Goal: Check status: Check status

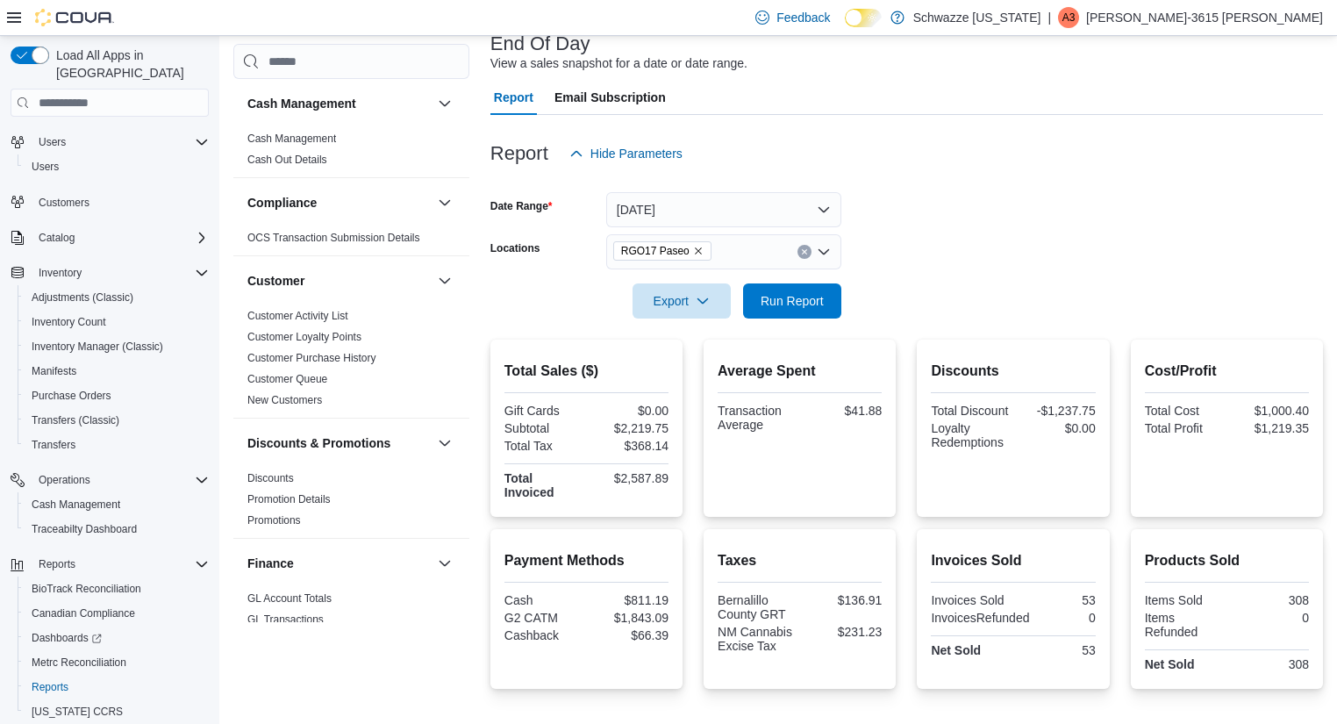
scroll to position [115, 0]
click at [817, 196] on button "[DATE]" at bounding box center [723, 210] width 235 height 35
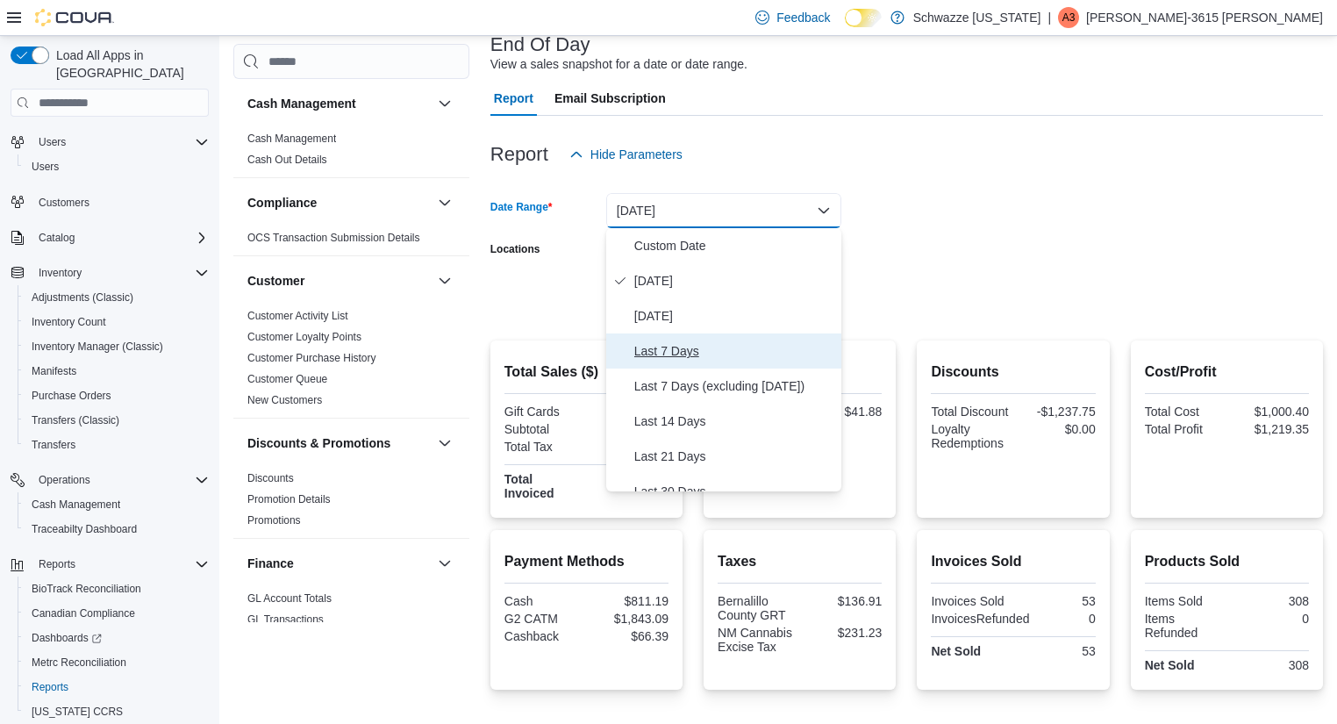
click at [698, 352] on span "Last 7 Days" at bounding box center [734, 350] width 200 height 21
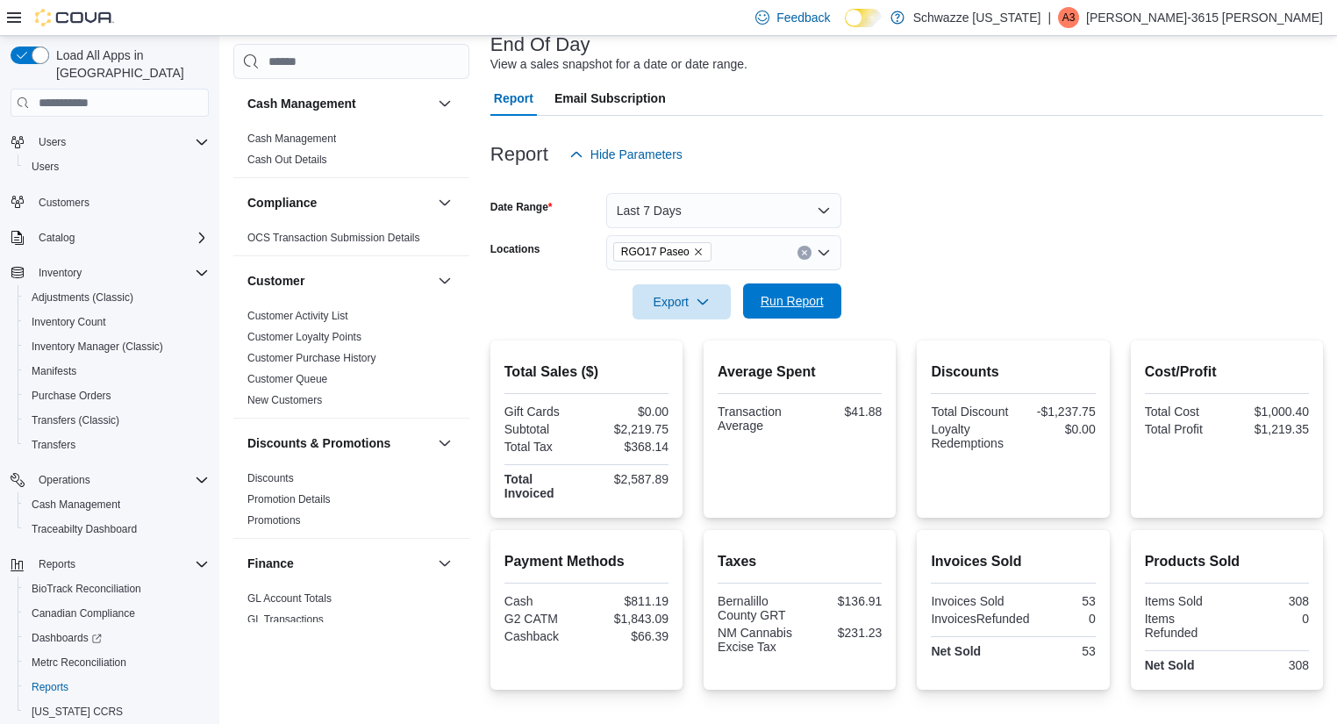
click at [796, 304] on span "Run Report" at bounding box center [791, 301] width 63 height 18
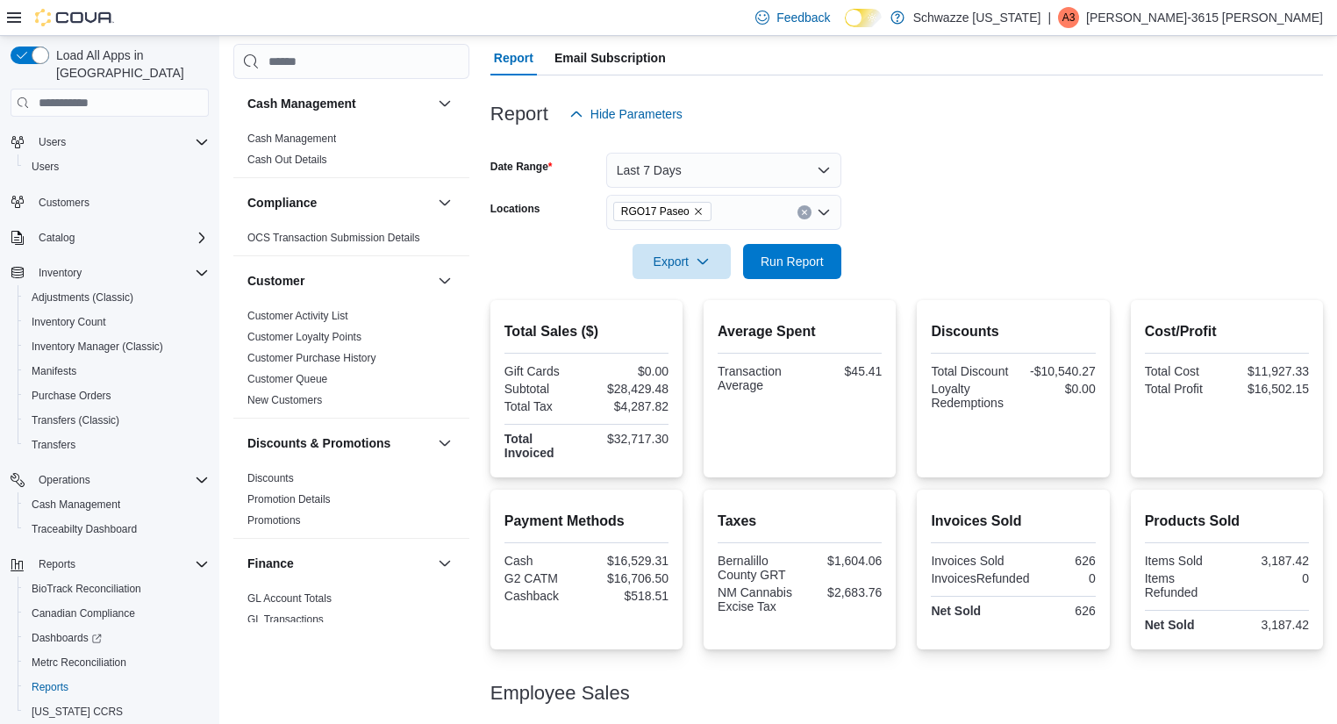
scroll to position [154, 0]
click at [810, 156] on button "Last 7 Days" at bounding box center [723, 170] width 235 height 35
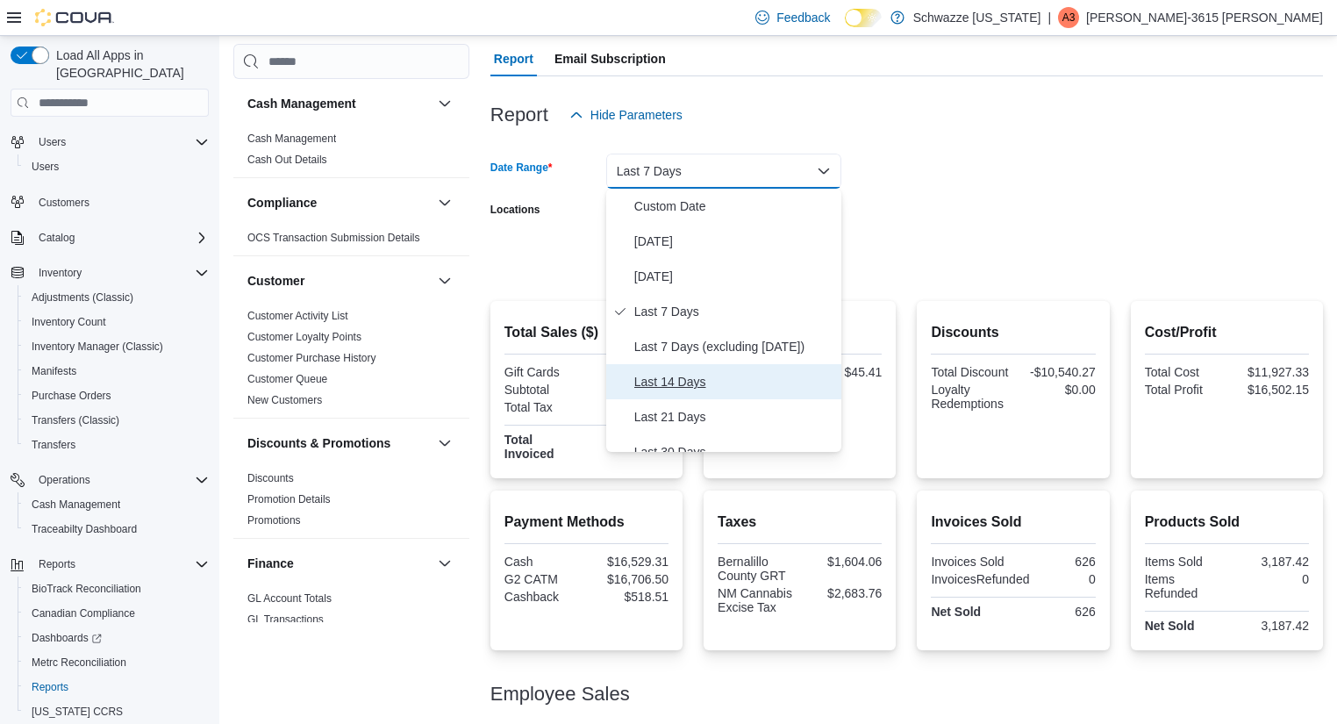
click at [678, 389] on span "Last 14 Days" at bounding box center [734, 381] width 200 height 21
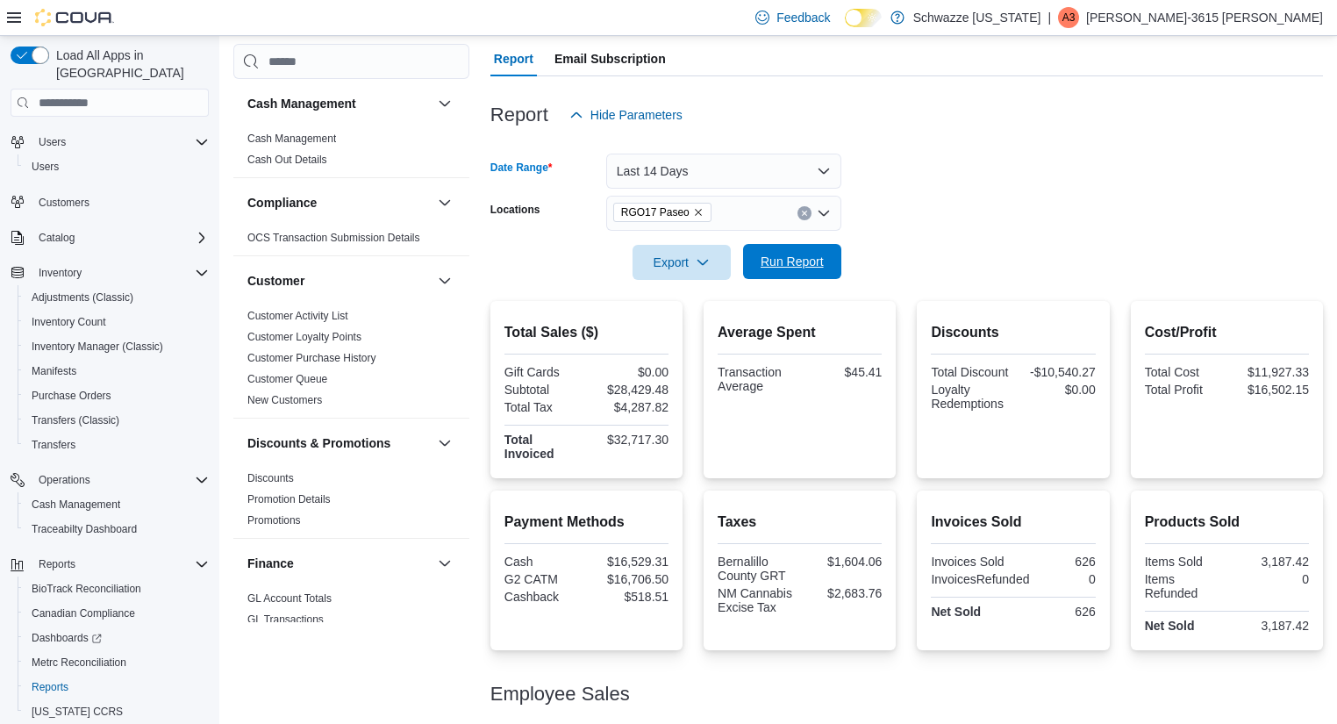
click at [799, 276] on span "Run Report" at bounding box center [791, 261] width 77 height 35
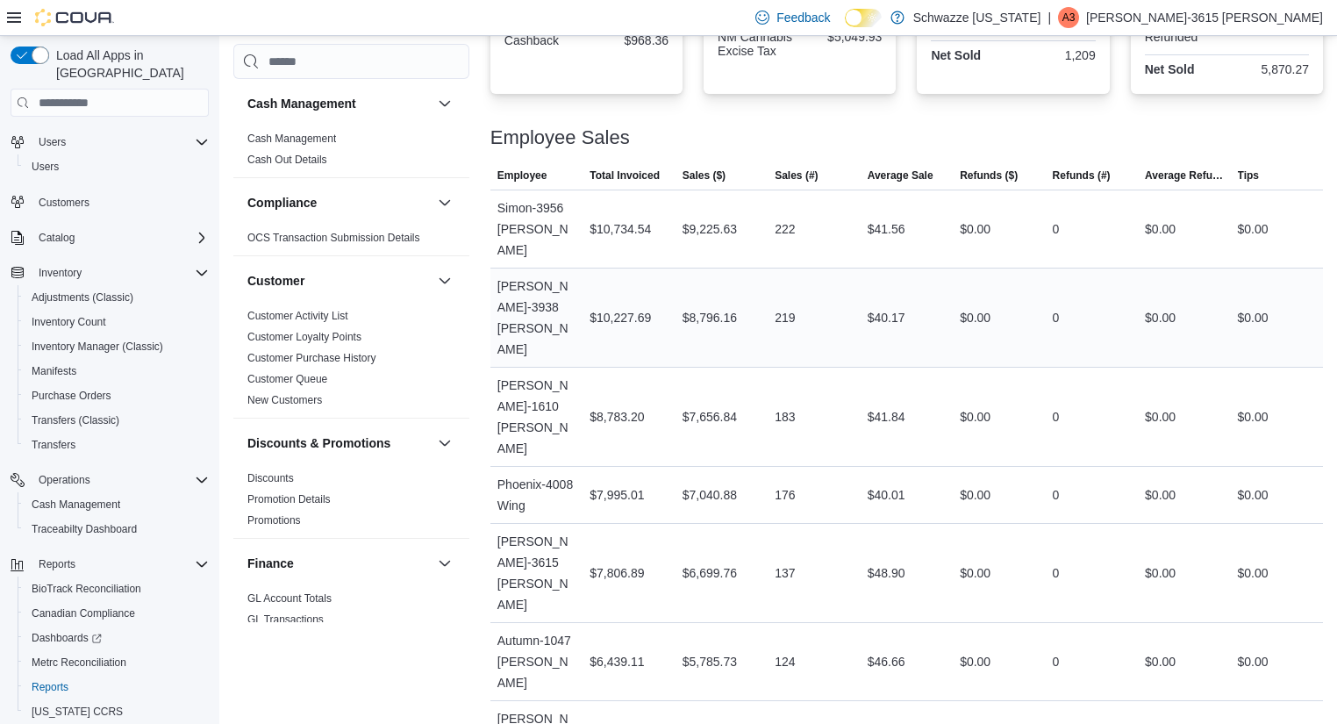
scroll to position [711, 0]
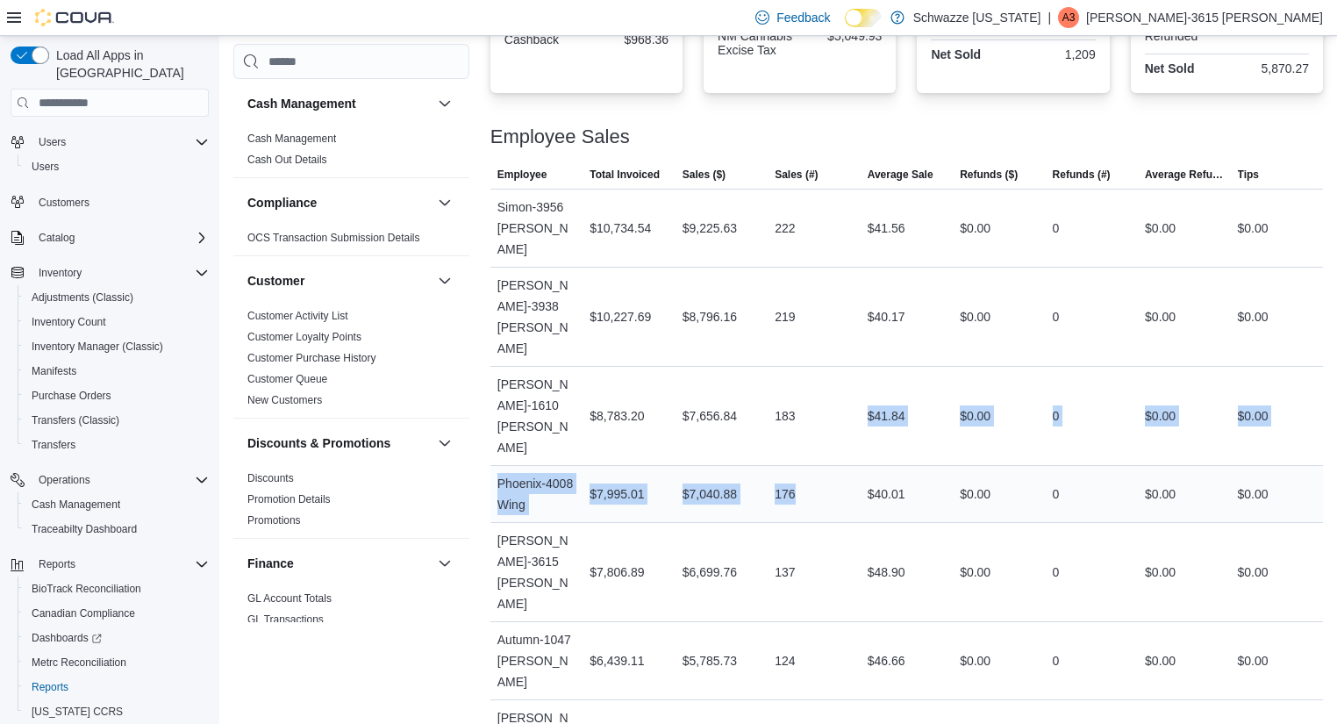
drag, startPoint x: 829, startPoint y: 323, endPoint x: 847, endPoint y: 379, distance: 59.1
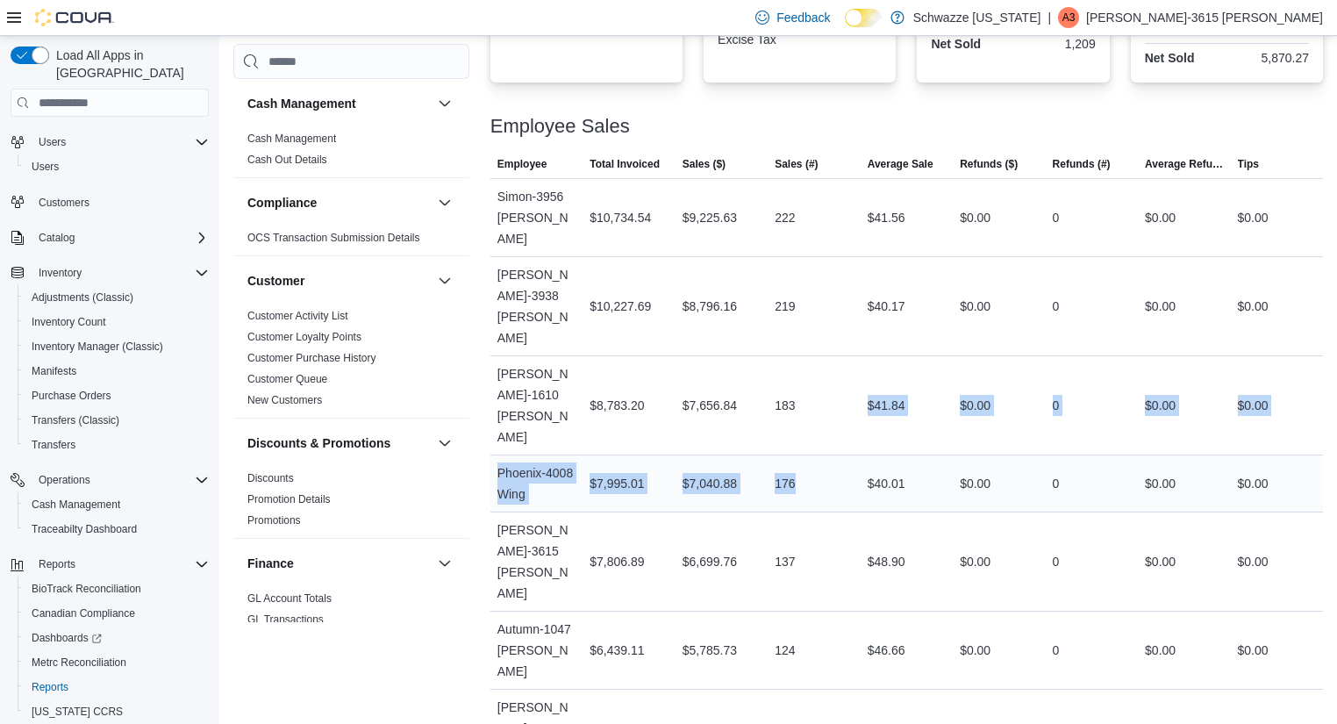
scroll to position [724, 0]
click at [832, 386] on div "183" at bounding box center [813, 403] width 92 height 35
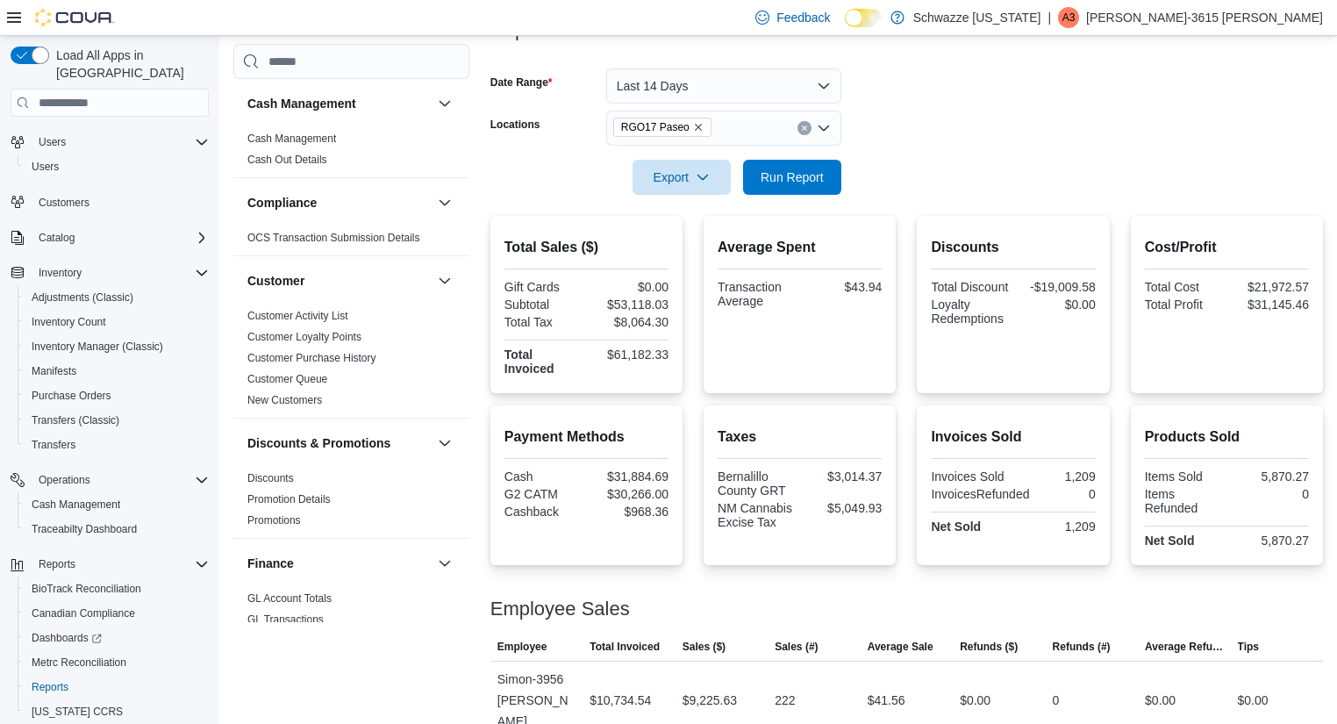
scroll to position [232, 0]
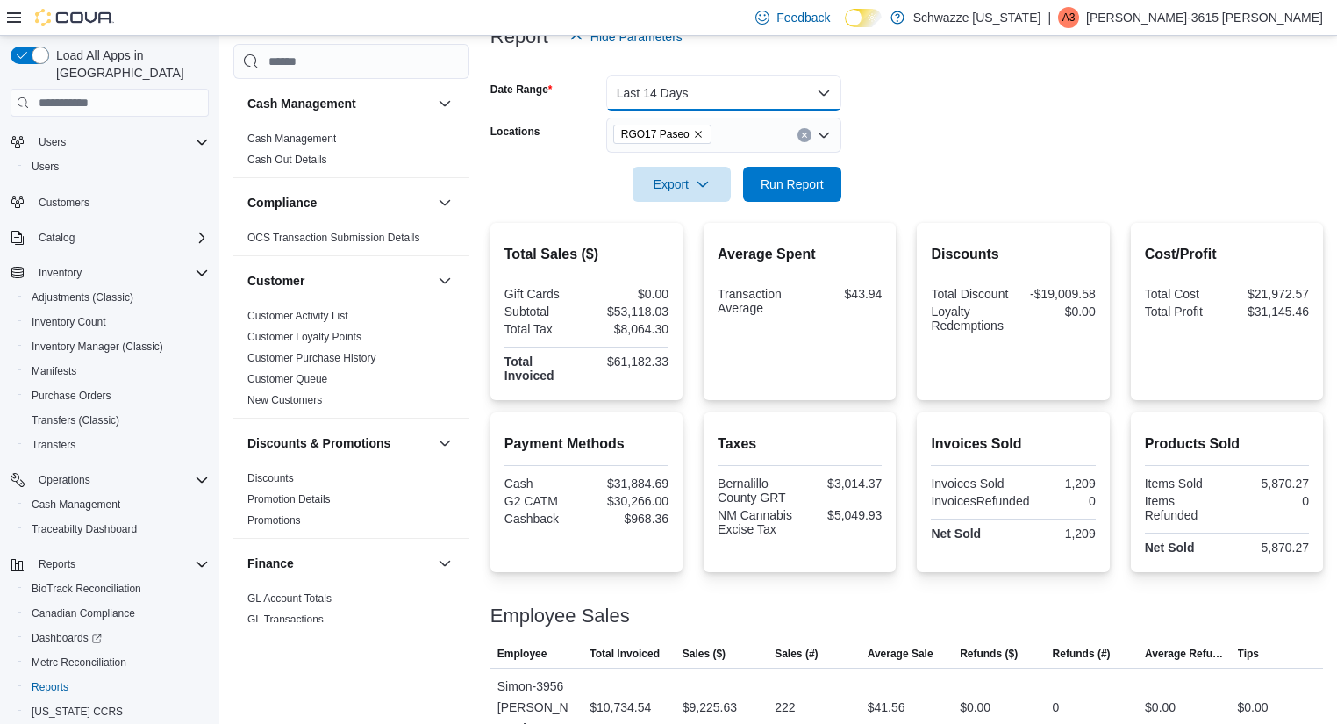
click at [821, 93] on button "Last 14 Days" at bounding box center [723, 92] width 235 height 35
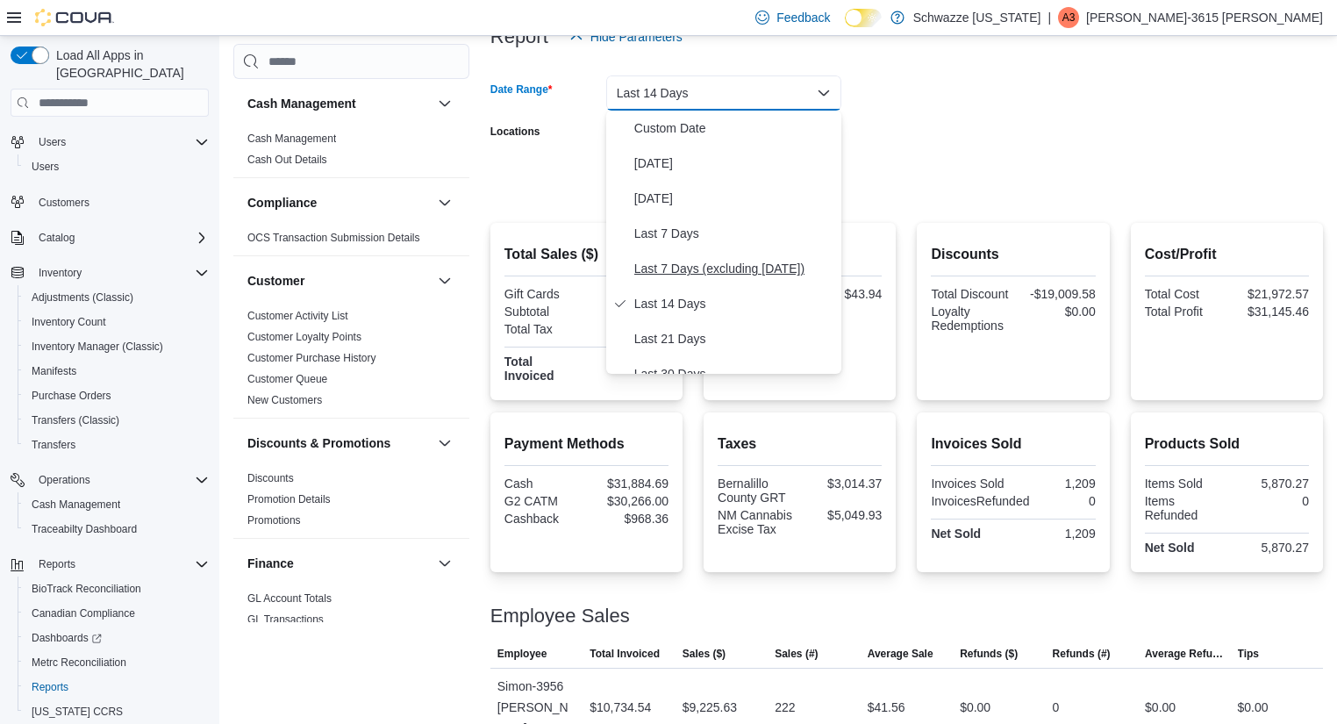
scroll to position [137, 0]
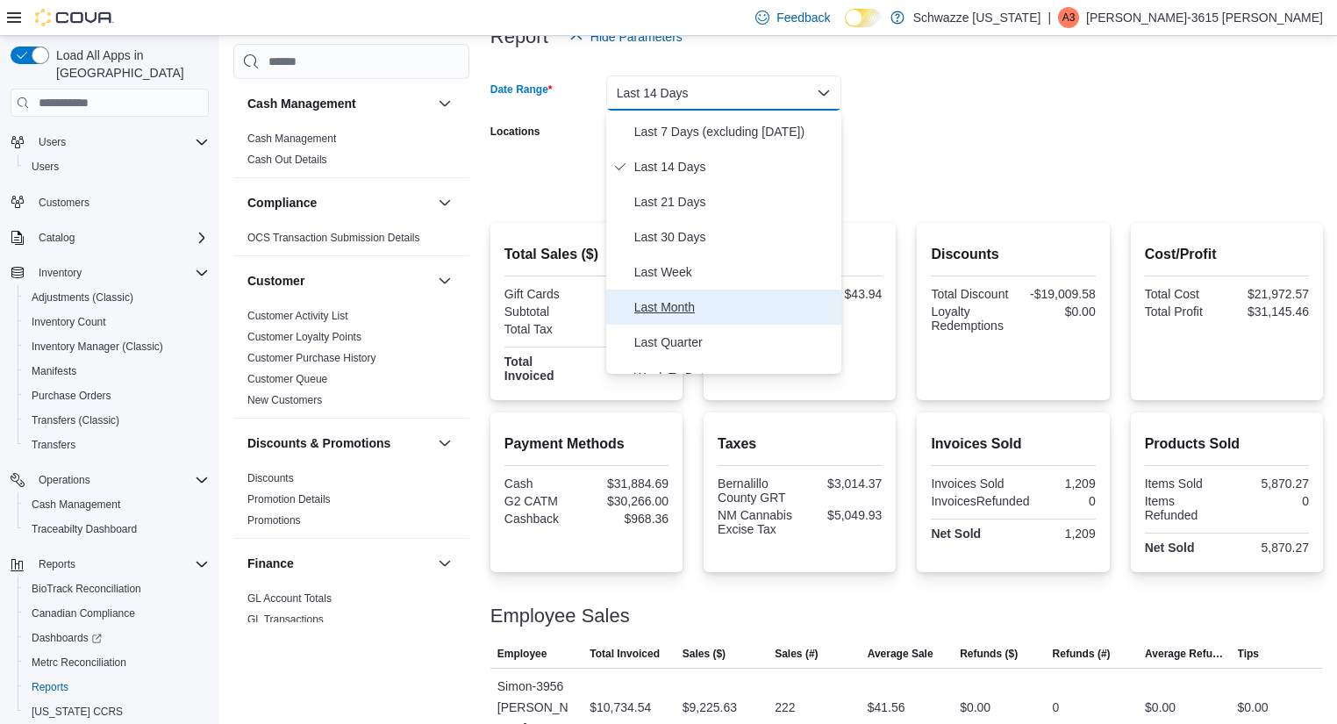
click at [681, 307] on span "Last Month" at bounding box center [734, 306] width 200 height 21
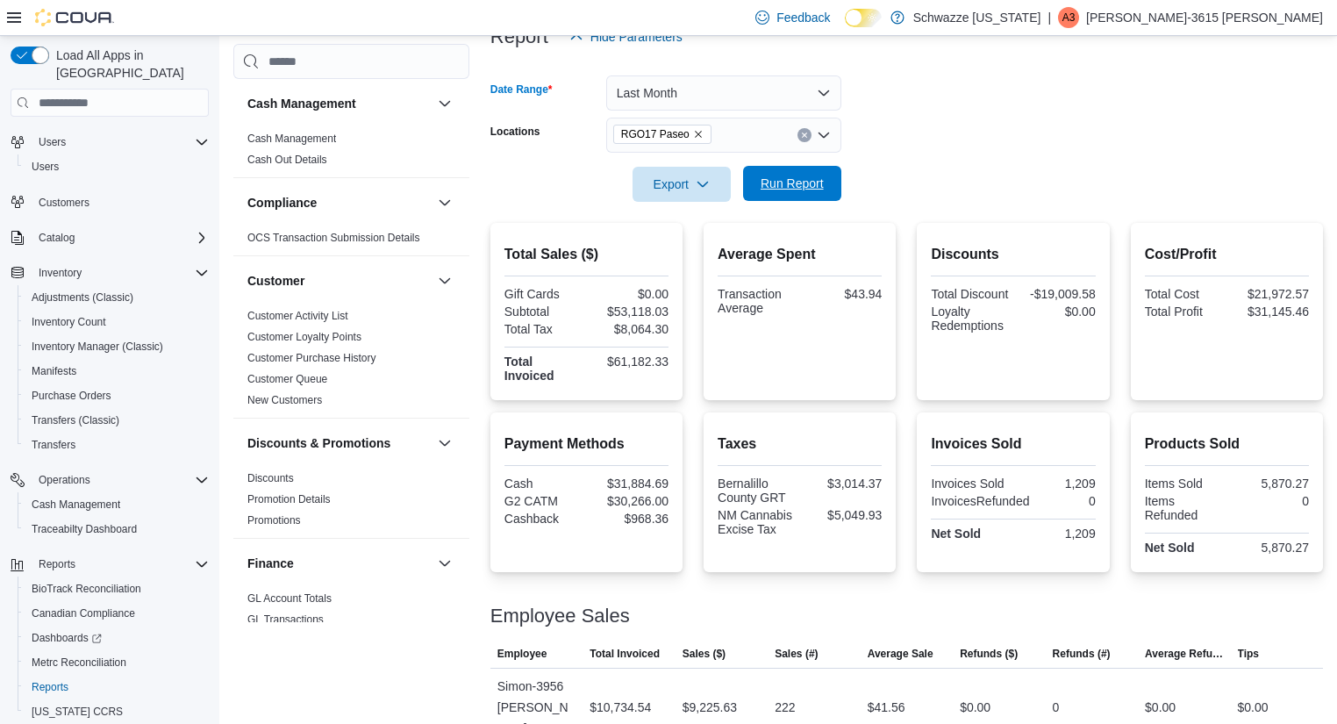
click at [781, 187] on span "Run Report" at bounding box center [791, 184] width 63 height 18
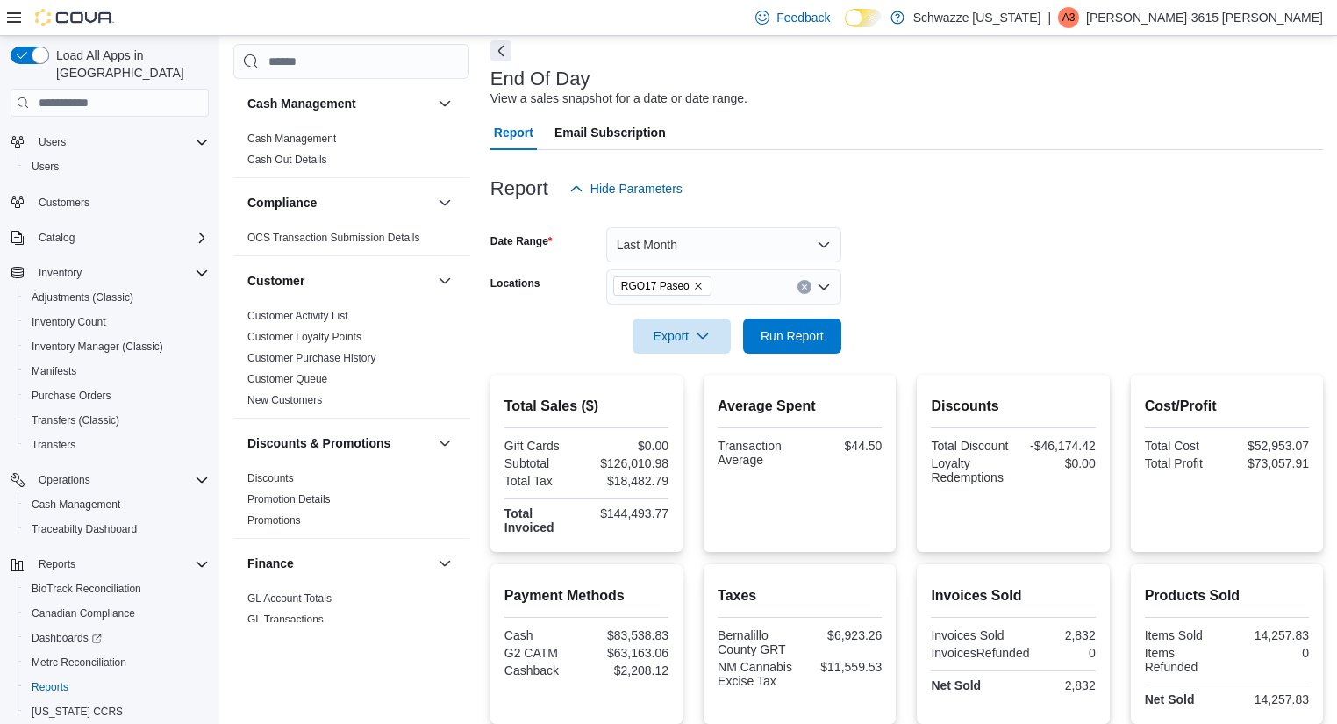
scroll to position [77, 0]
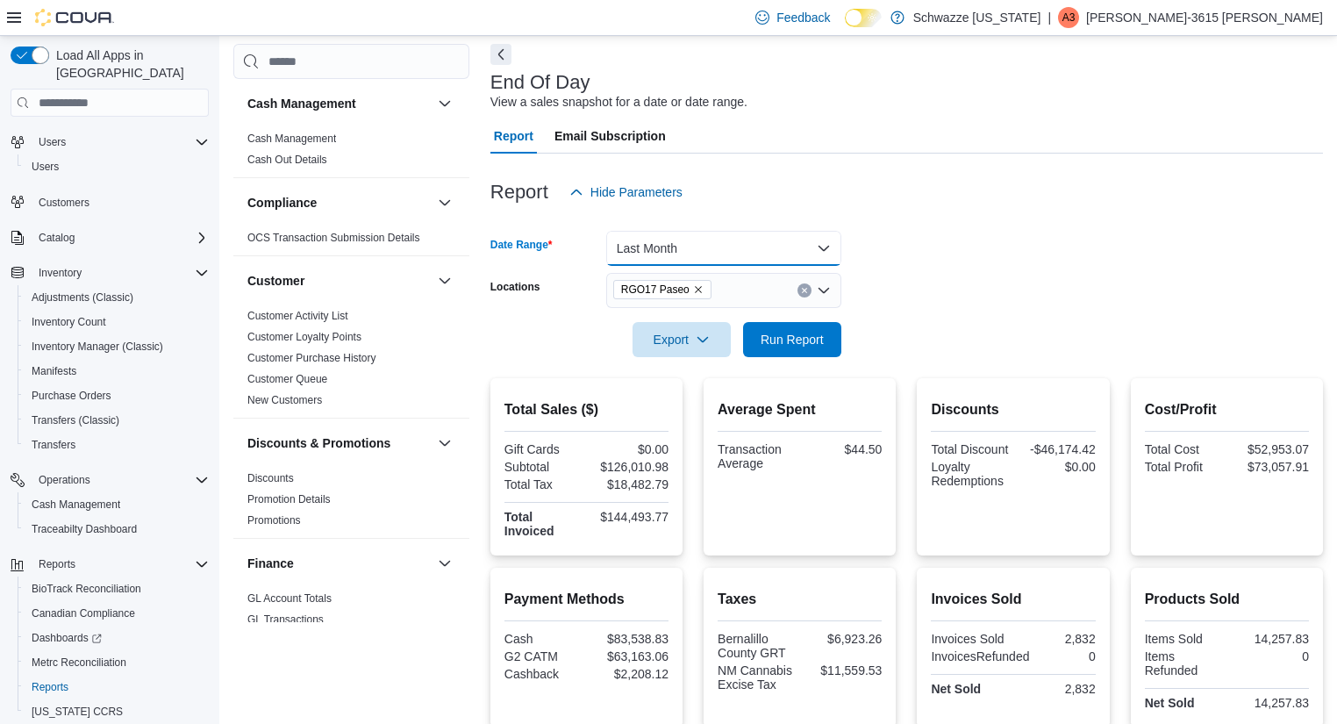
click at [825, 242] on button "Last Month" at bounding box center [723, 248] width 235 height 35
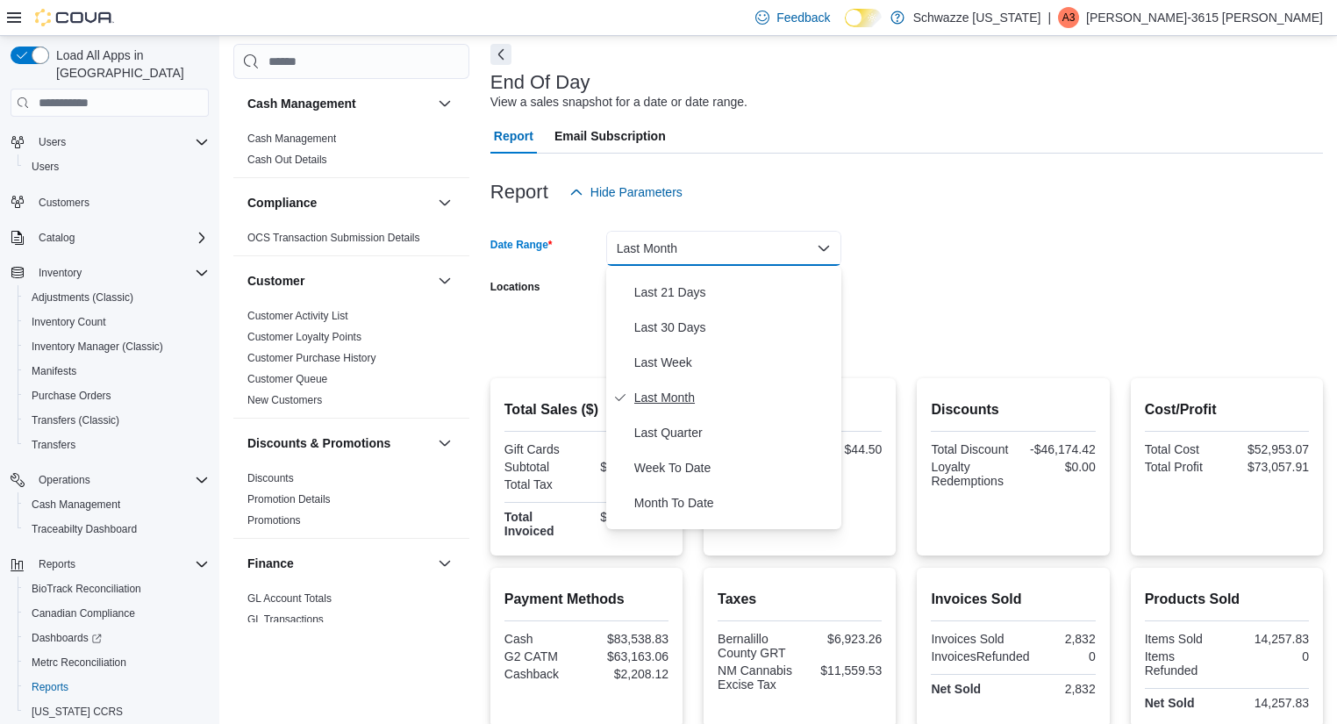
scroll to position [263, 0]
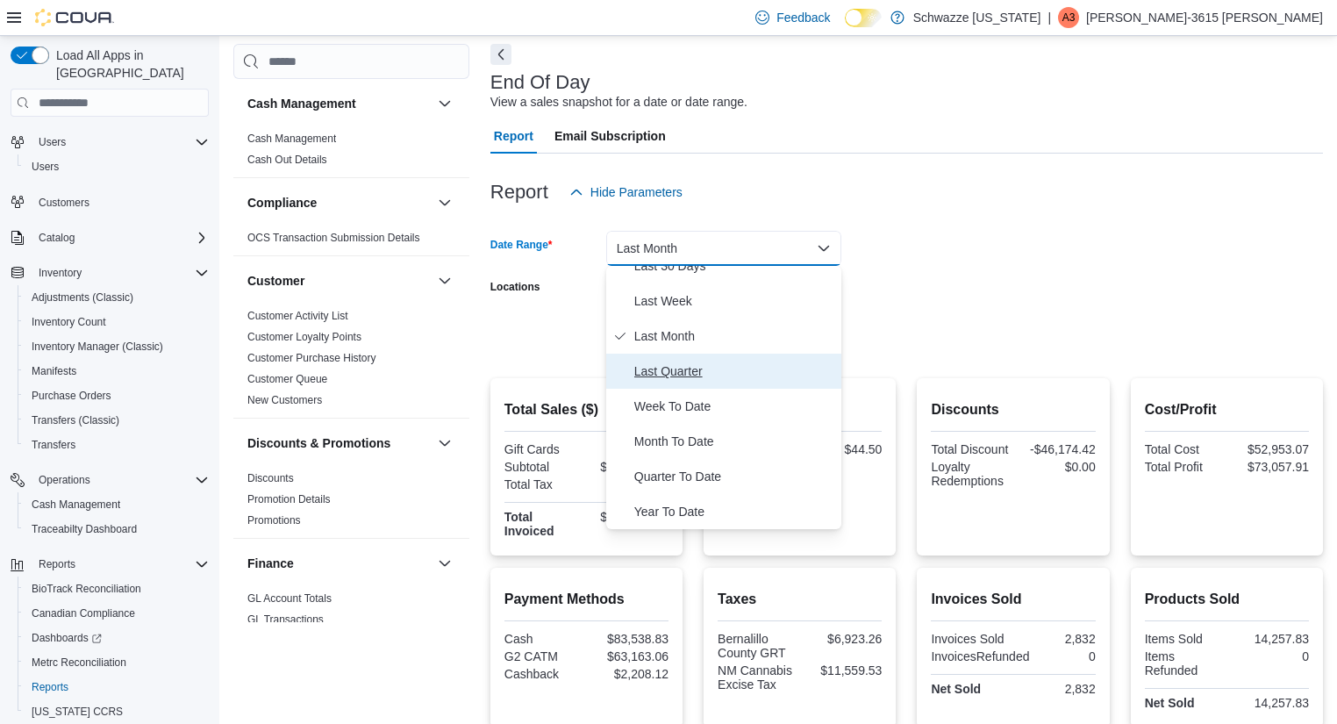
click at [688, 369] on span "Last Quarter" at bounding box center [734, 370] width 200 height 21
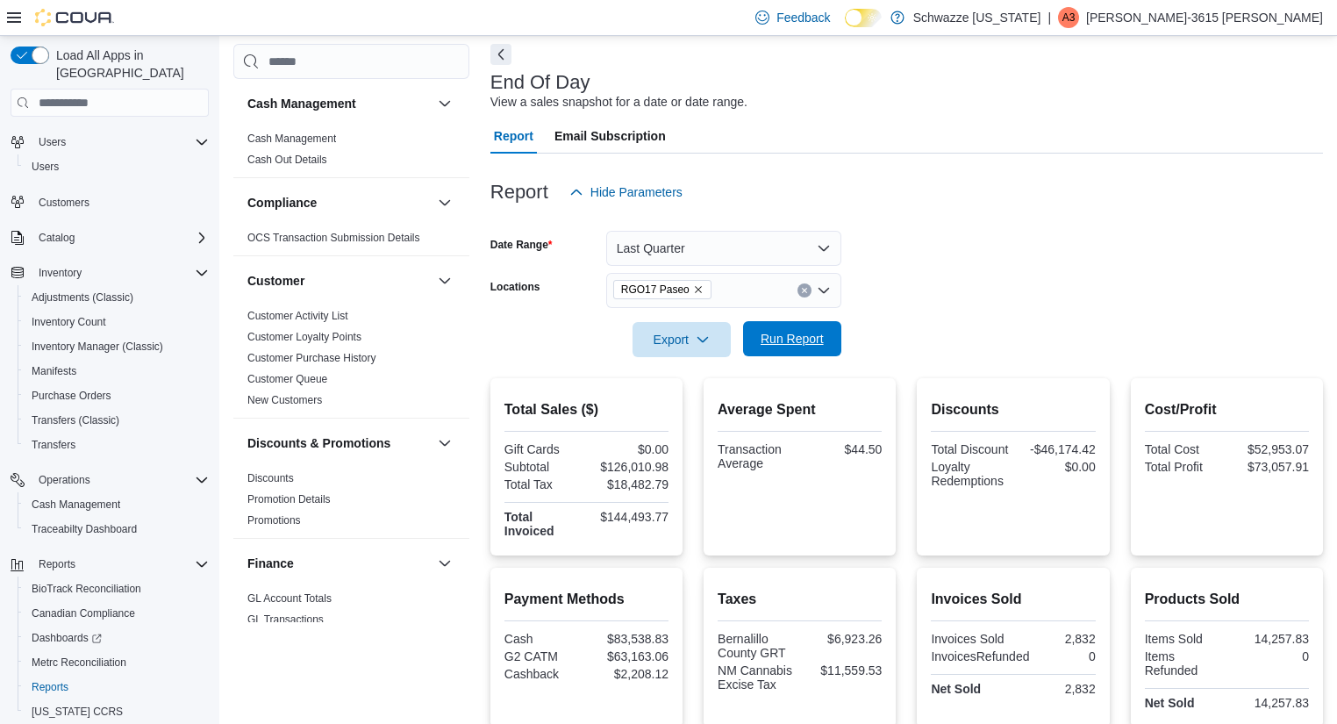
click at [772, 345] on span "Run Report" at bounding box center [791, 339] width 63 height 18
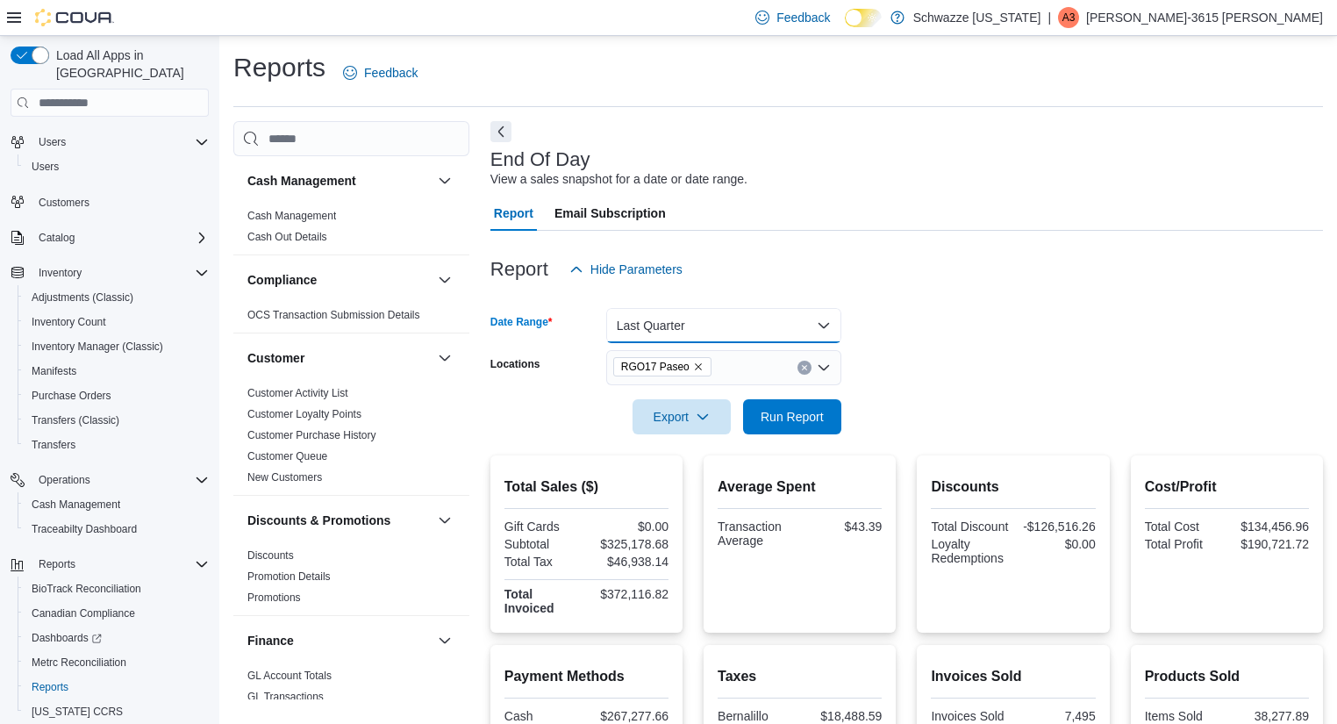
click at [824, 332] on button "Last Quarter" at bounding box center [723, 325] width 235 height 35
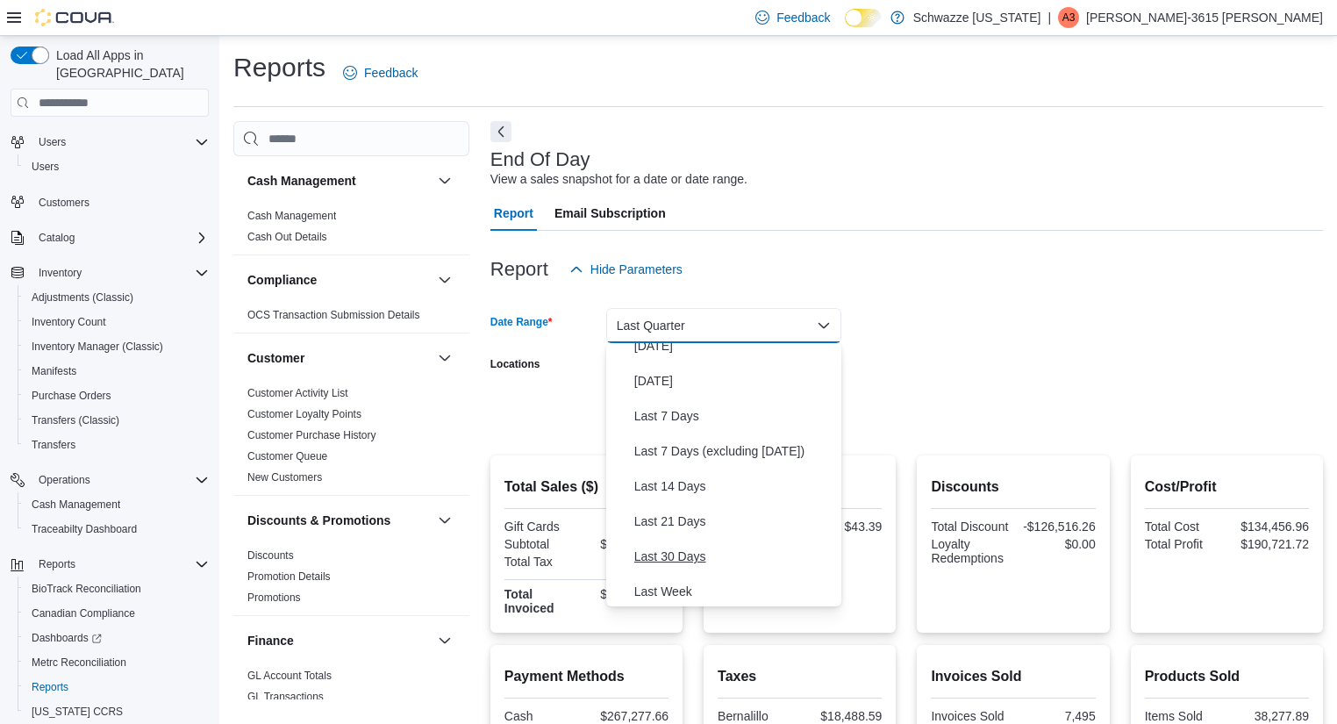
scroll to position [51, 0]
click at [677, 482] on span "Last 14 Days" at bounding box center [734, 484] width 200 height 21
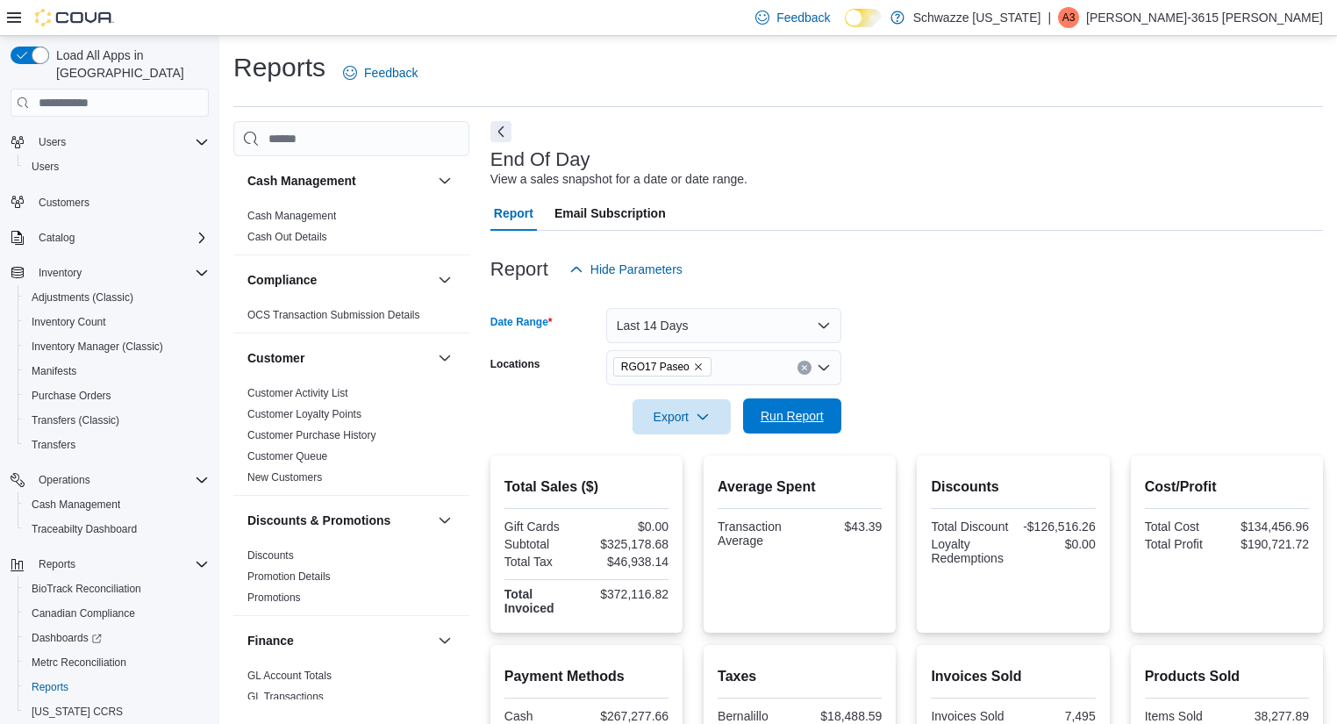
click at [808, 419] on span "Run Report" at bounding box center [791, 416] width 63 height 18
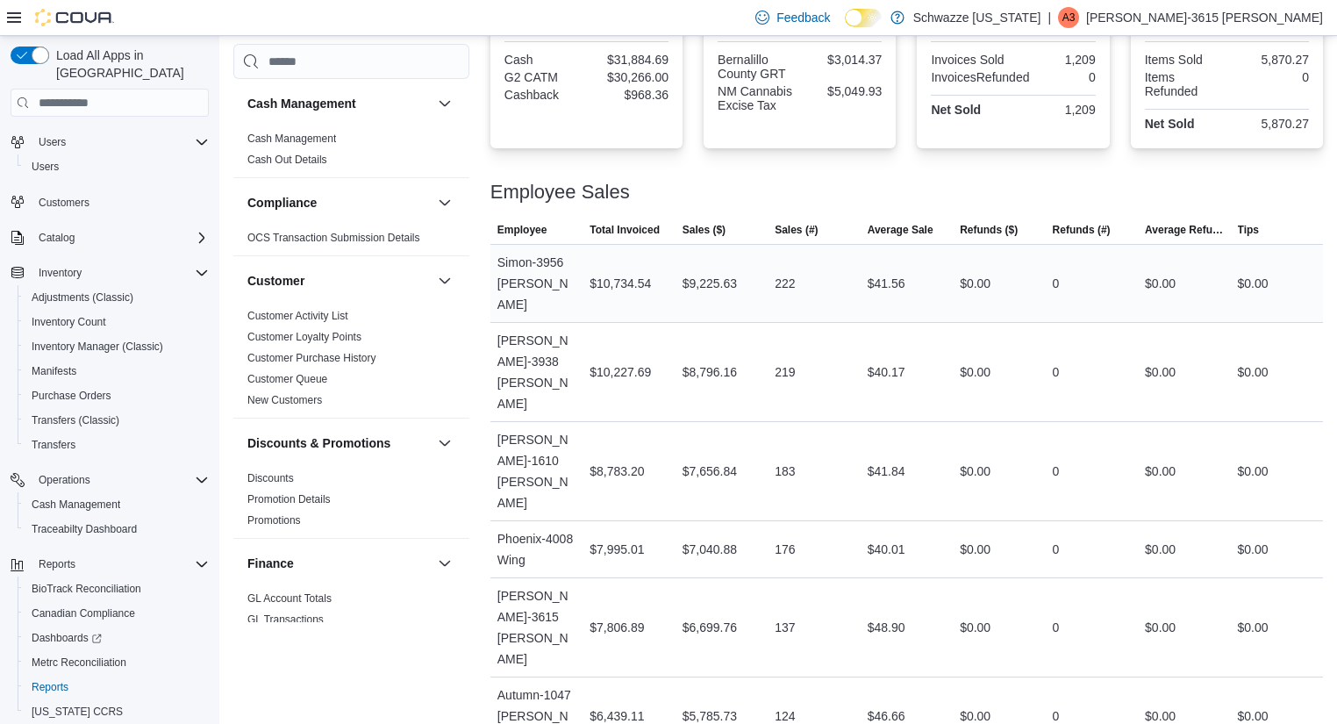
scroll to position [658, 0]
click at [842, 353] on div "219" at bounding box center [813, 370] width 92 height 35
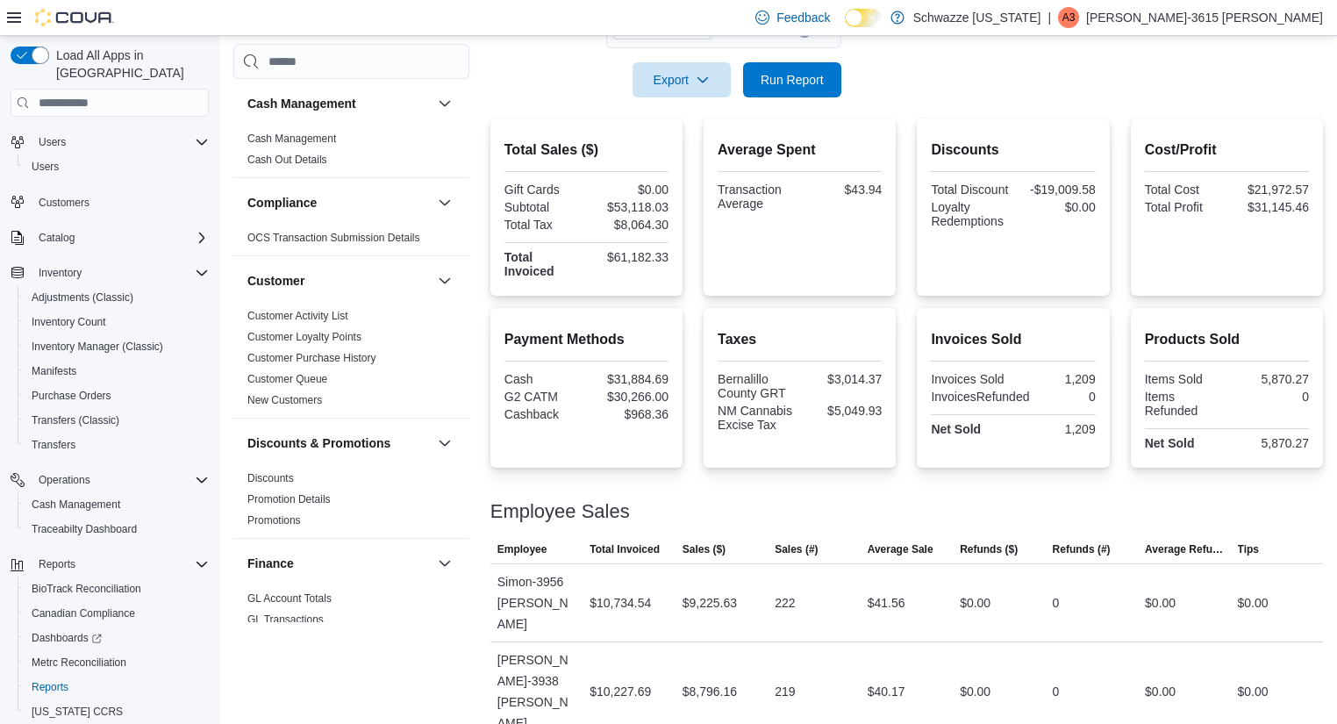
scroll to position [0, 0]
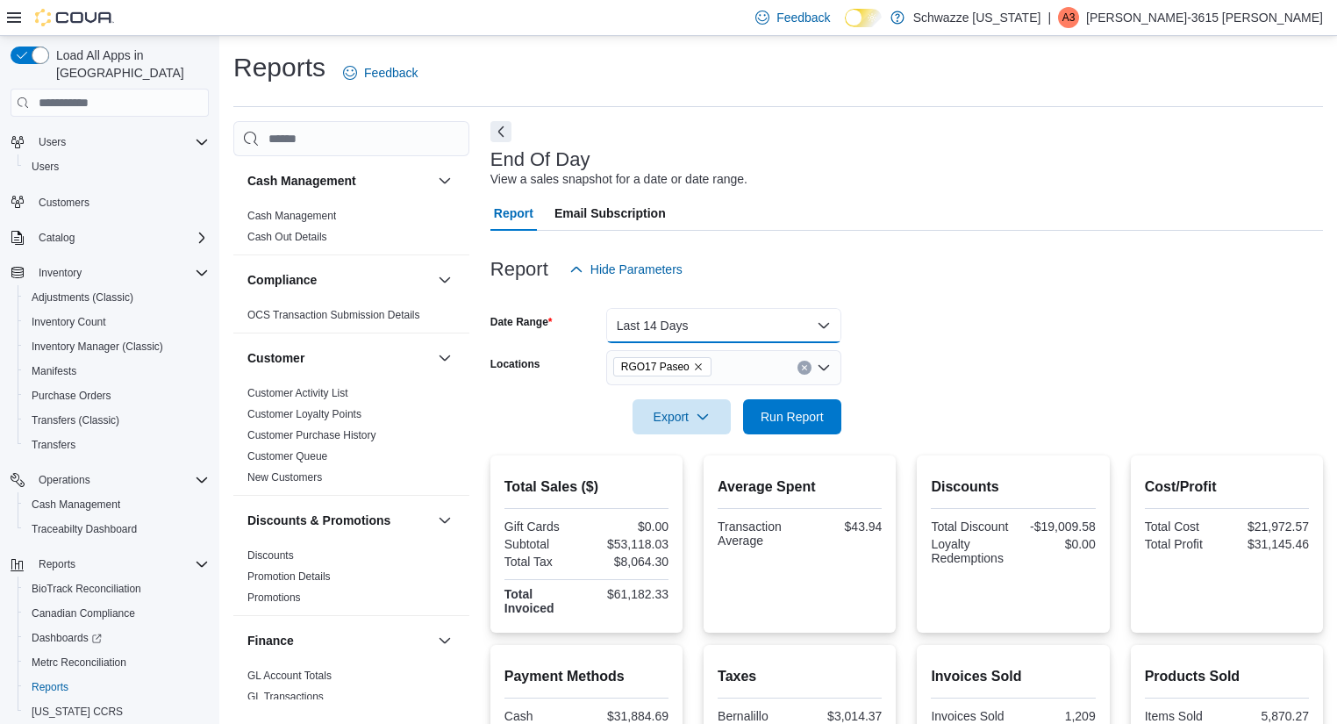
click at [824, 328] on button "Last 14 Days" at bounding box center [723, 325] width 235 height 35
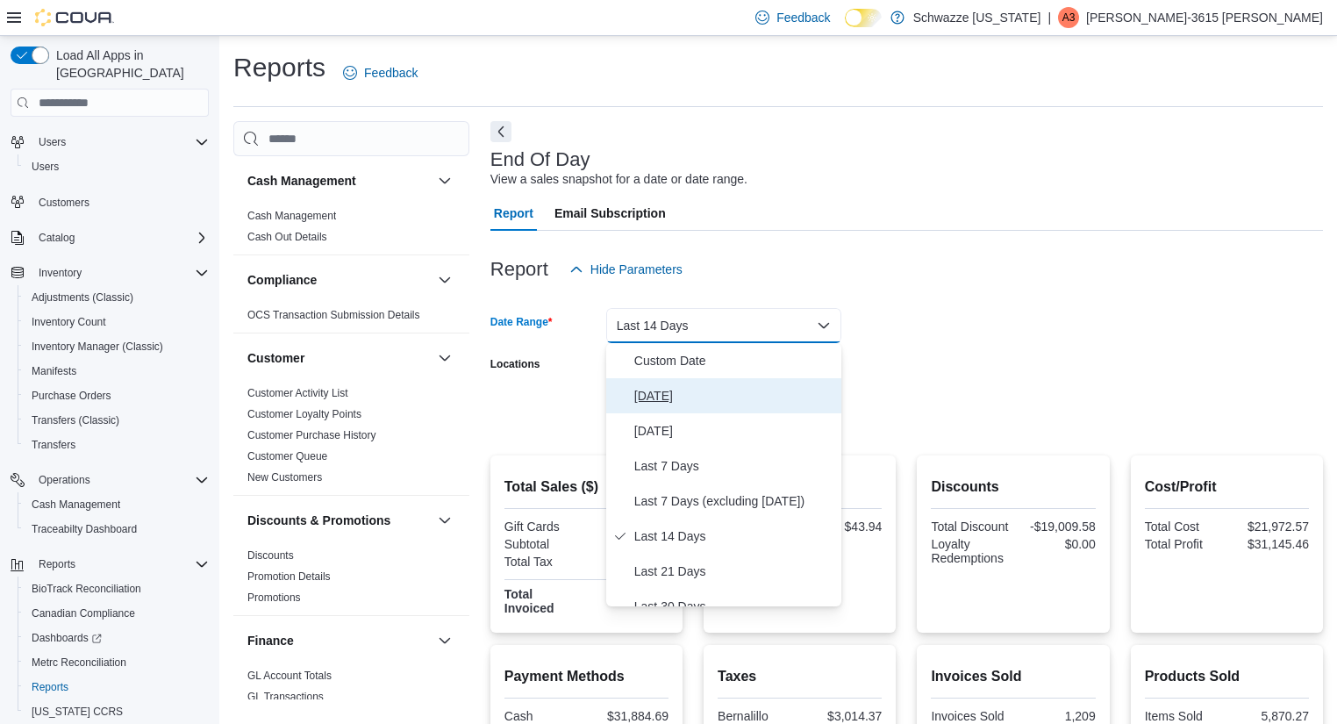
click at [649, 389] on span "[DATE]" at bounding box center [734, 395] width 200 height 21
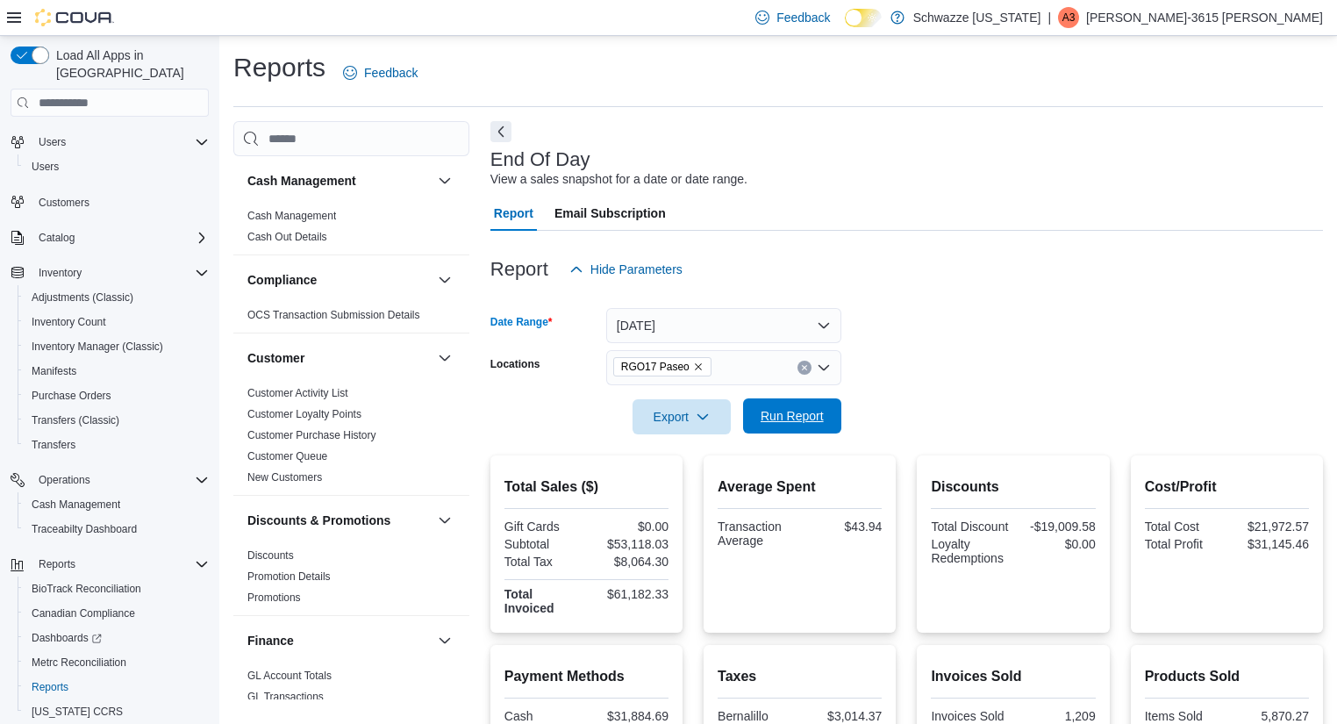
click at [775, 408] on span "Run Report" at bounding box center [791, 416] width 63 height 18
click at [793, 421] on span "Run Report" at bounding box center [791, 416] width 63 height 18
click at [786, 402] on span "Run Report" at bounding box center [791, 415] width 77 height 35
click at [782, 429] on span "Run Report" at bounding box center [791, 415] width 77 height 35
click at [820, 413] on span "Run Report" at bounding box center [791, 416] width 63 height 18
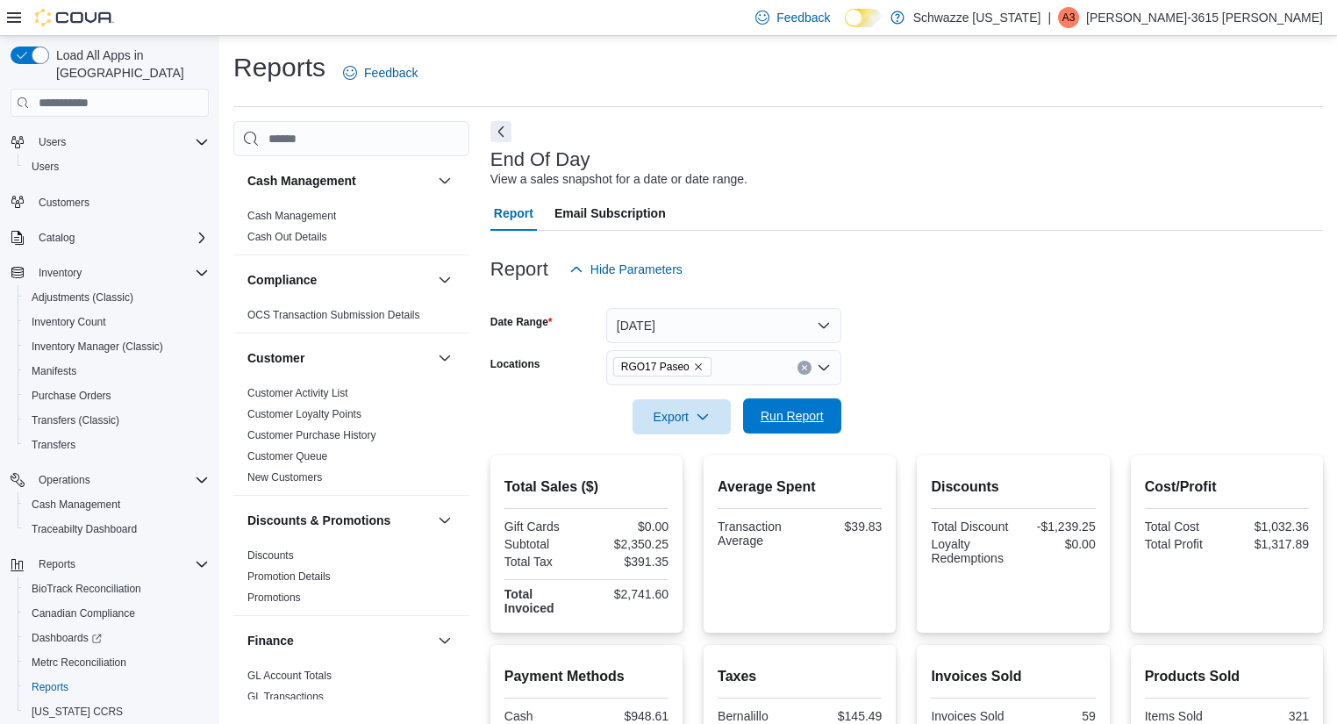
click at [781, 417] on span "Run Report" at bounding box center [791, 416] width 63 height 18
